Goal: Information Seeking & Learning: Check status

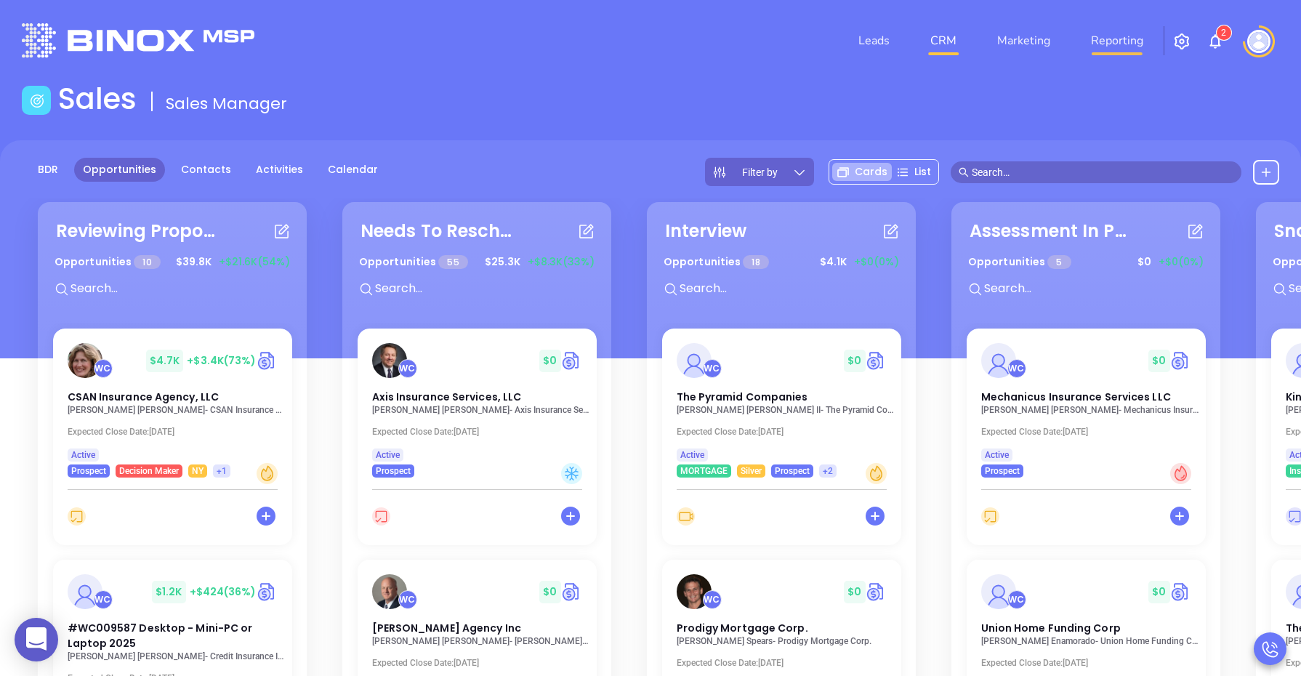
click at [1101, 41] on link "Reporting" at bounding box center [1117, 40] width 64 height 29
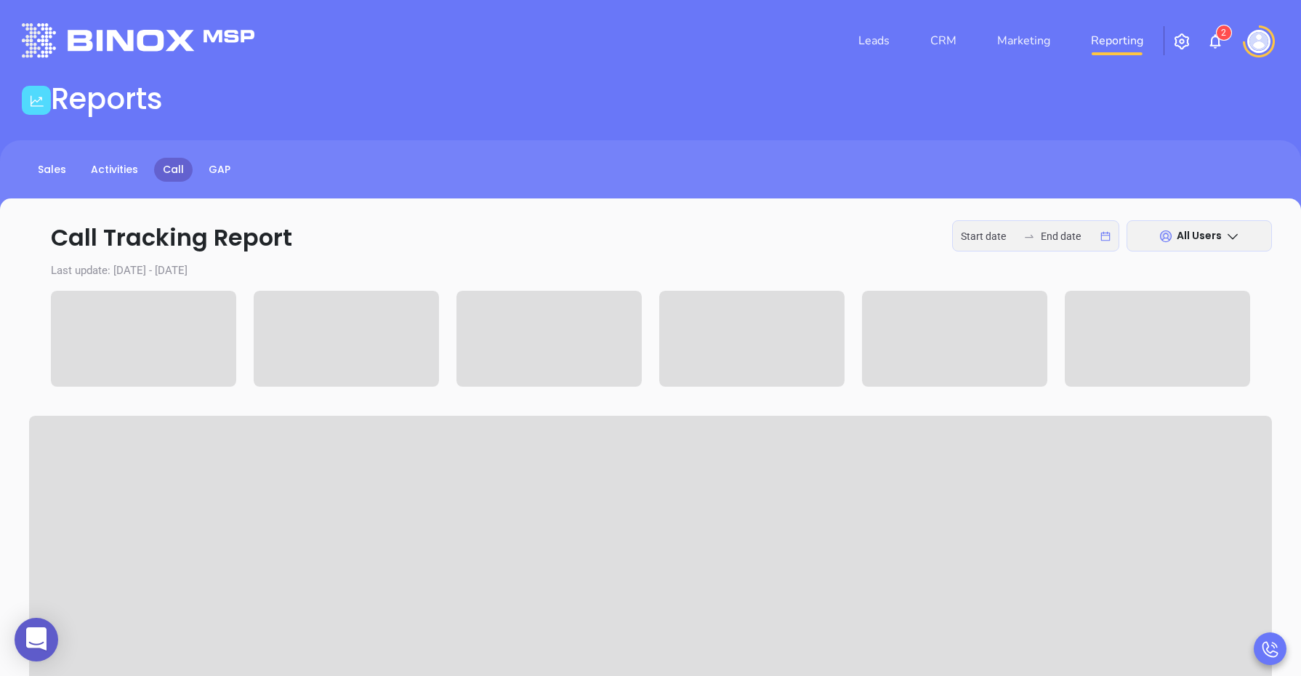
type input "[DATE]"
click at [218, 168] on link "GAP" at bounding box center [219, 170] width 39 height 24
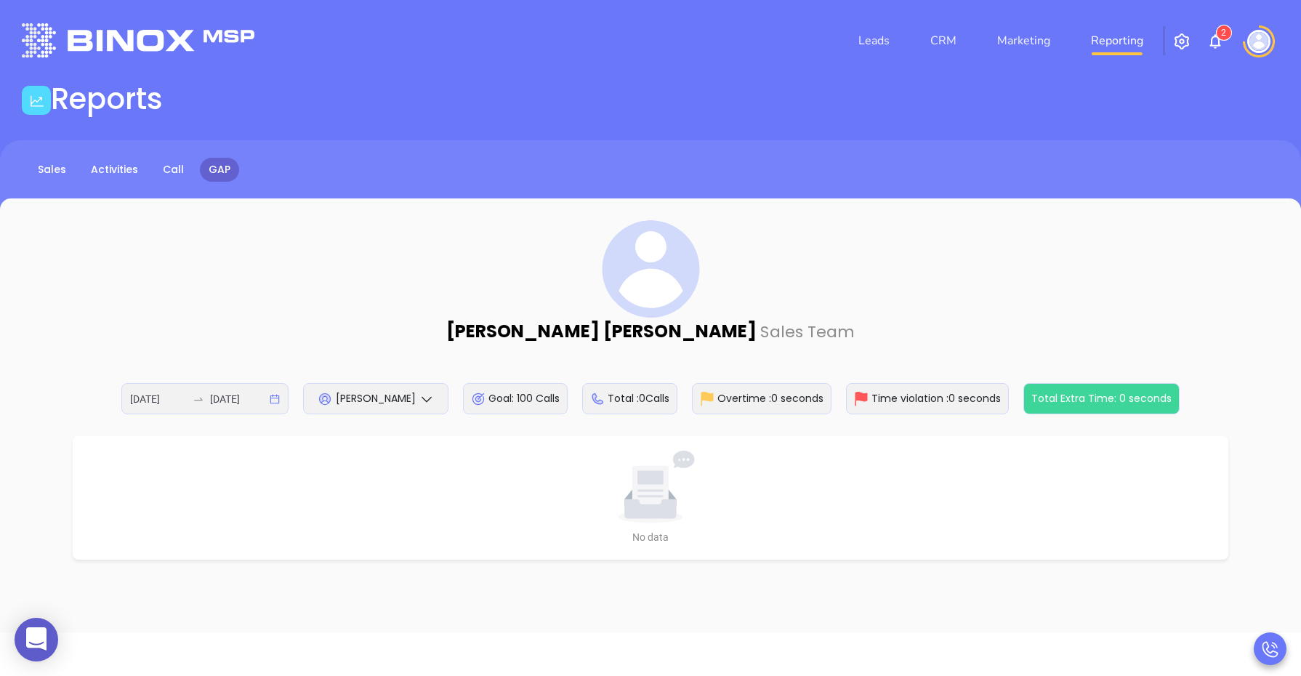
click at [389, 400] on span "[PERSON_NAME]" at bounding box center [376, 398] width 80 height 15
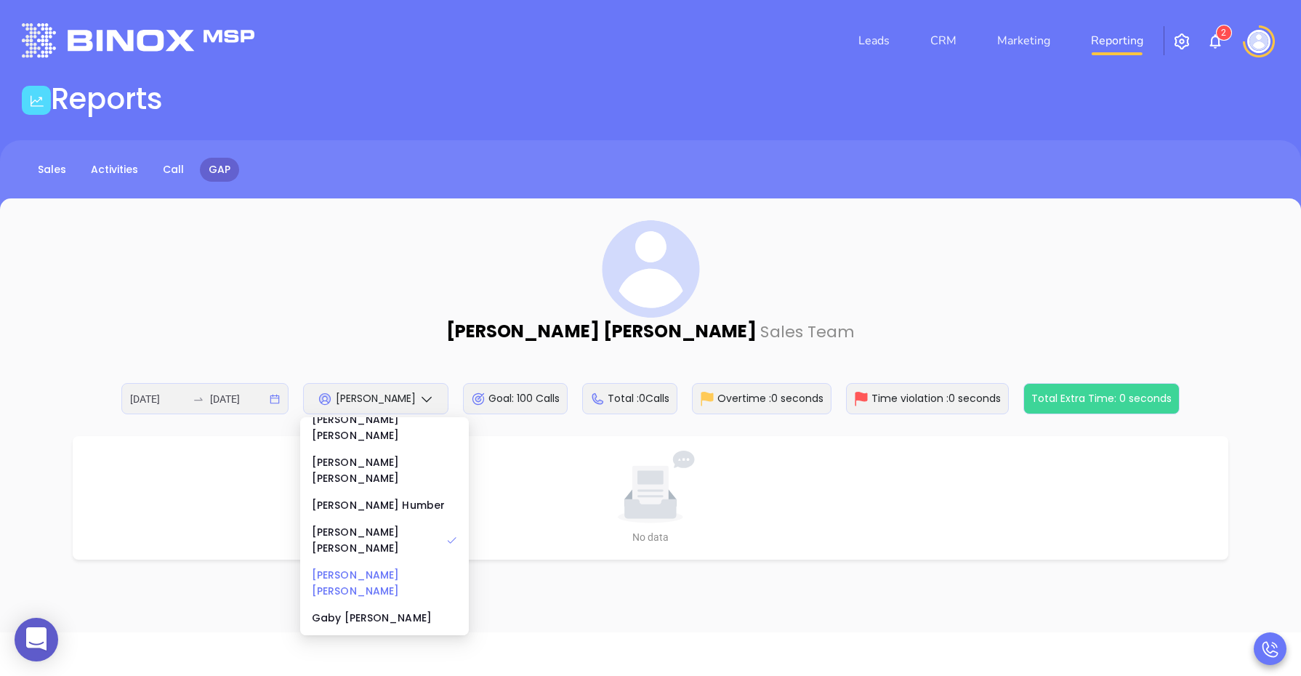
scroll to position [91, 0]
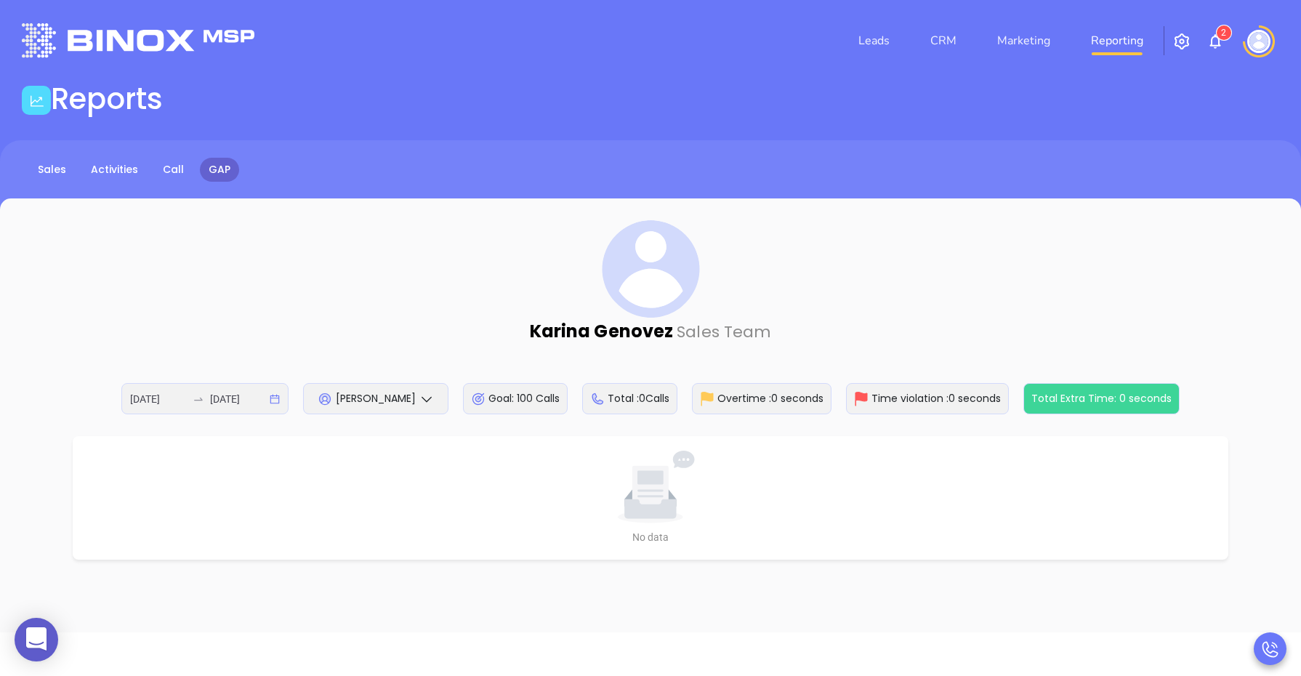
click at [190, 390] on div "[DATE] [DATE]" at bounding box center [204, 398] width 167 height 31
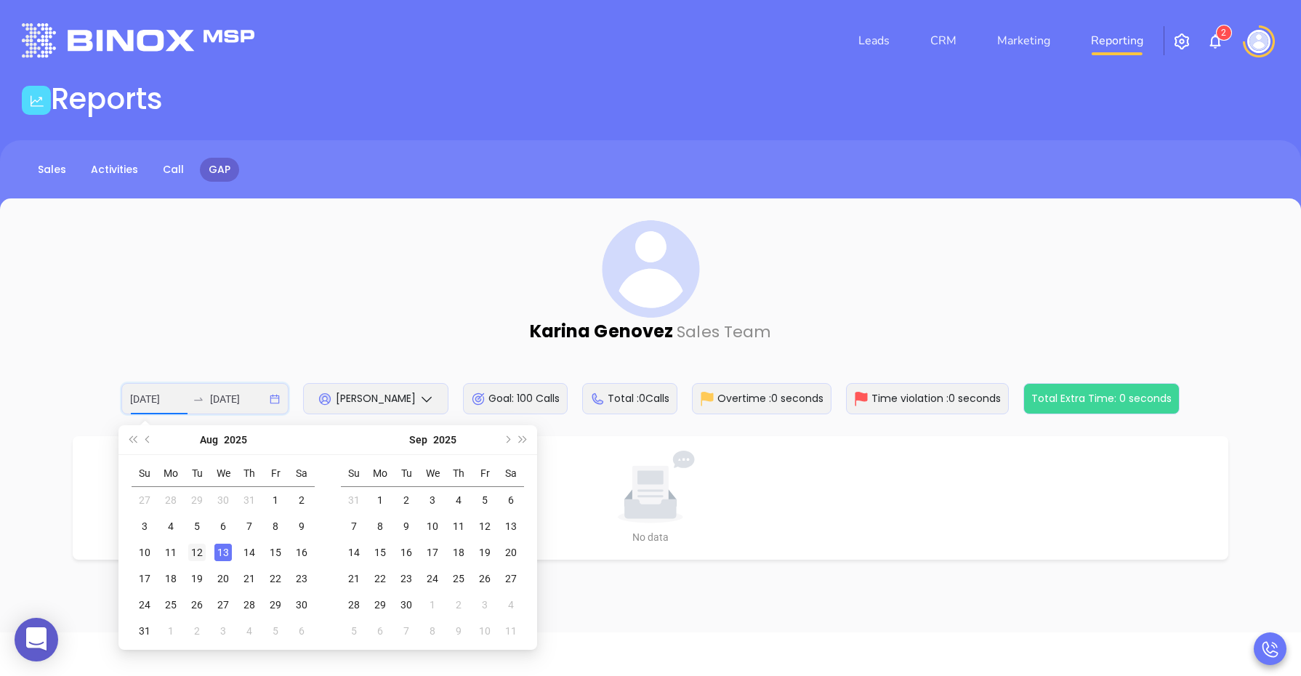
type input "[DATE]"
click at [190, 551] on div "12" at bounding box center [196, 551] width 17 height 17
type input "[DATE]"
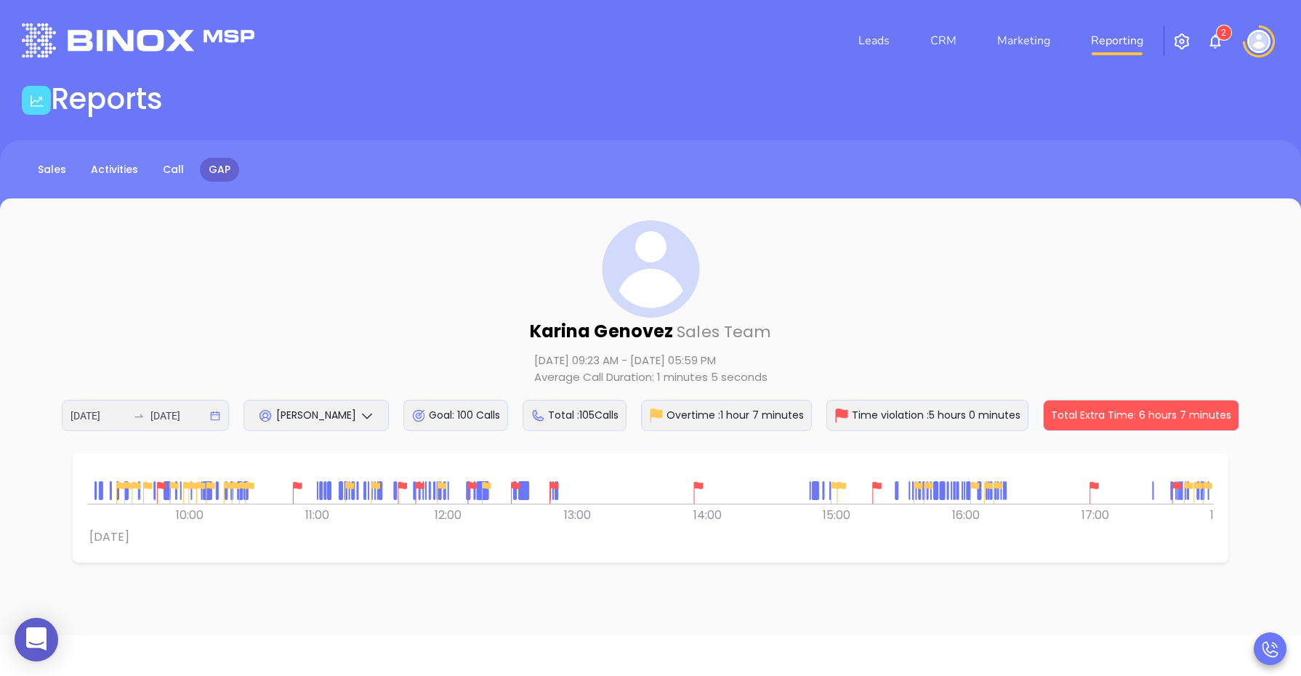
click at [695, 484] on img at bounding box center [698, 493] width 22 height 22
click at [1088, 482] on img at bounding box center [1094, 493] width 22 height 22
click at [294, 489] on img at bounding box center [297, 493] width 22 height 22
click at [699, 485] on img at bounding box center [698, 493] width 22 height 22
